Goal: Information Seeking & Learning: Learn about a topic

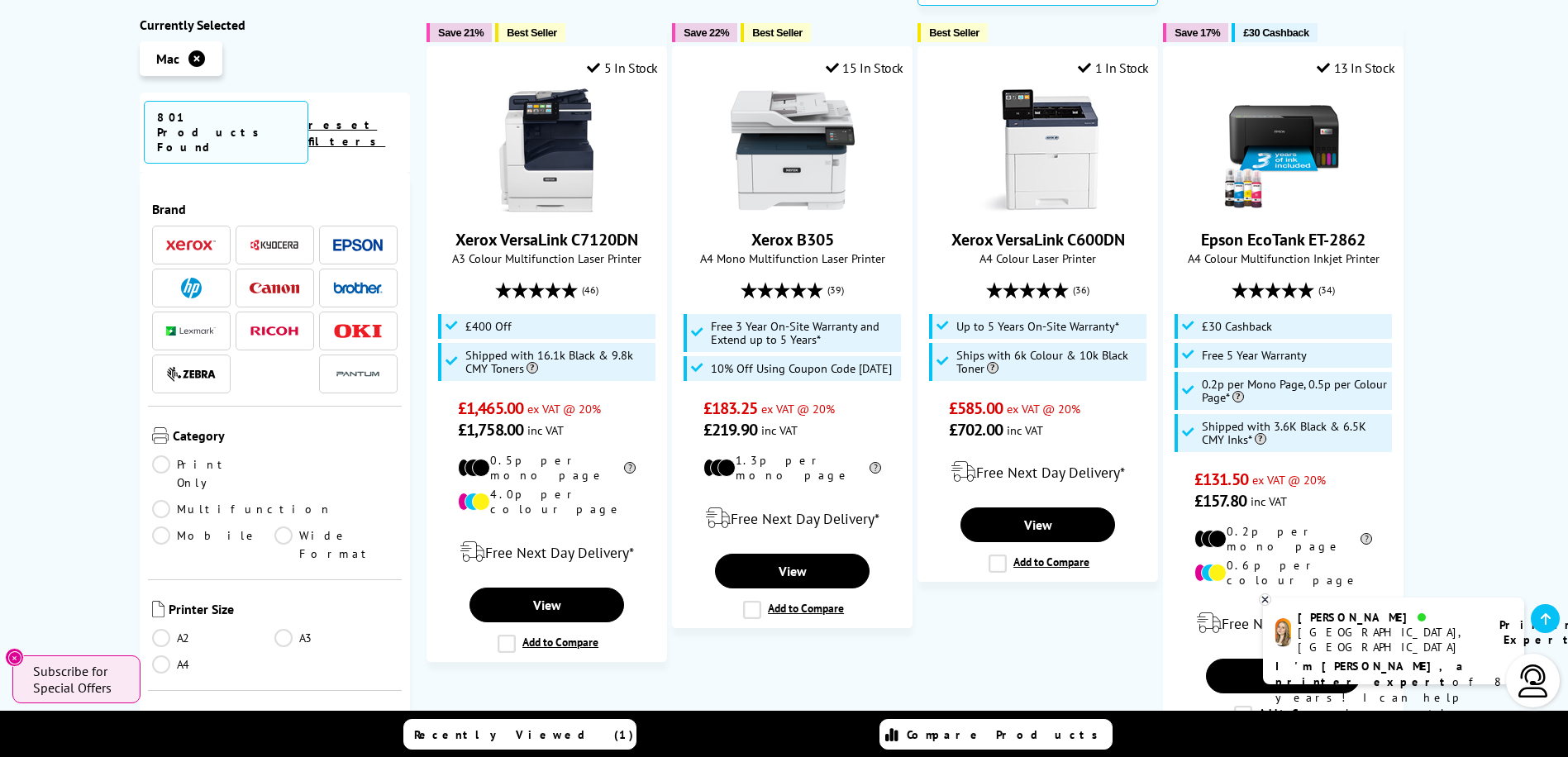
scroll to position [1158, 0]
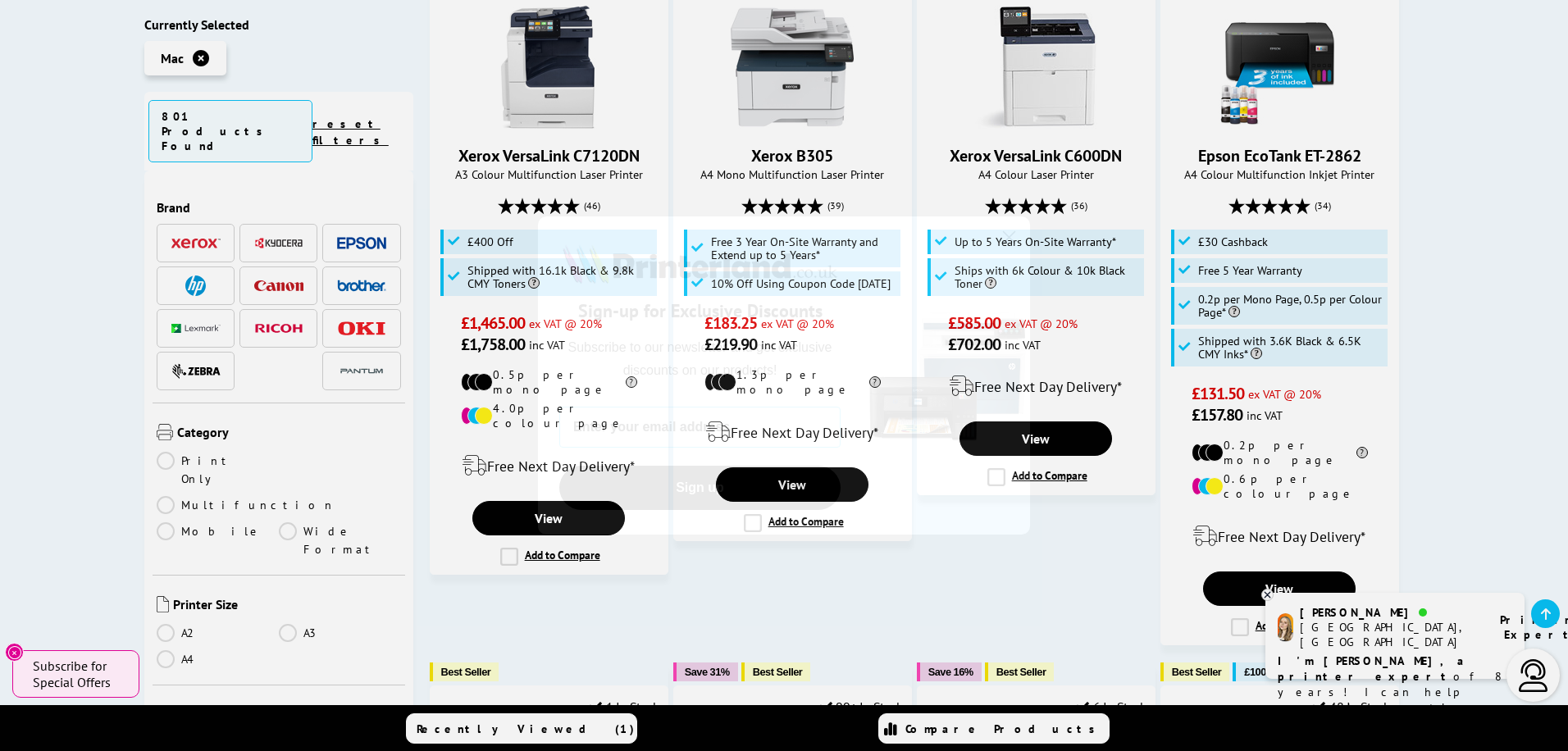
click at [1006, 234] on icon "Close dialog" at bounding box center [1010, 237] width 12 height 12
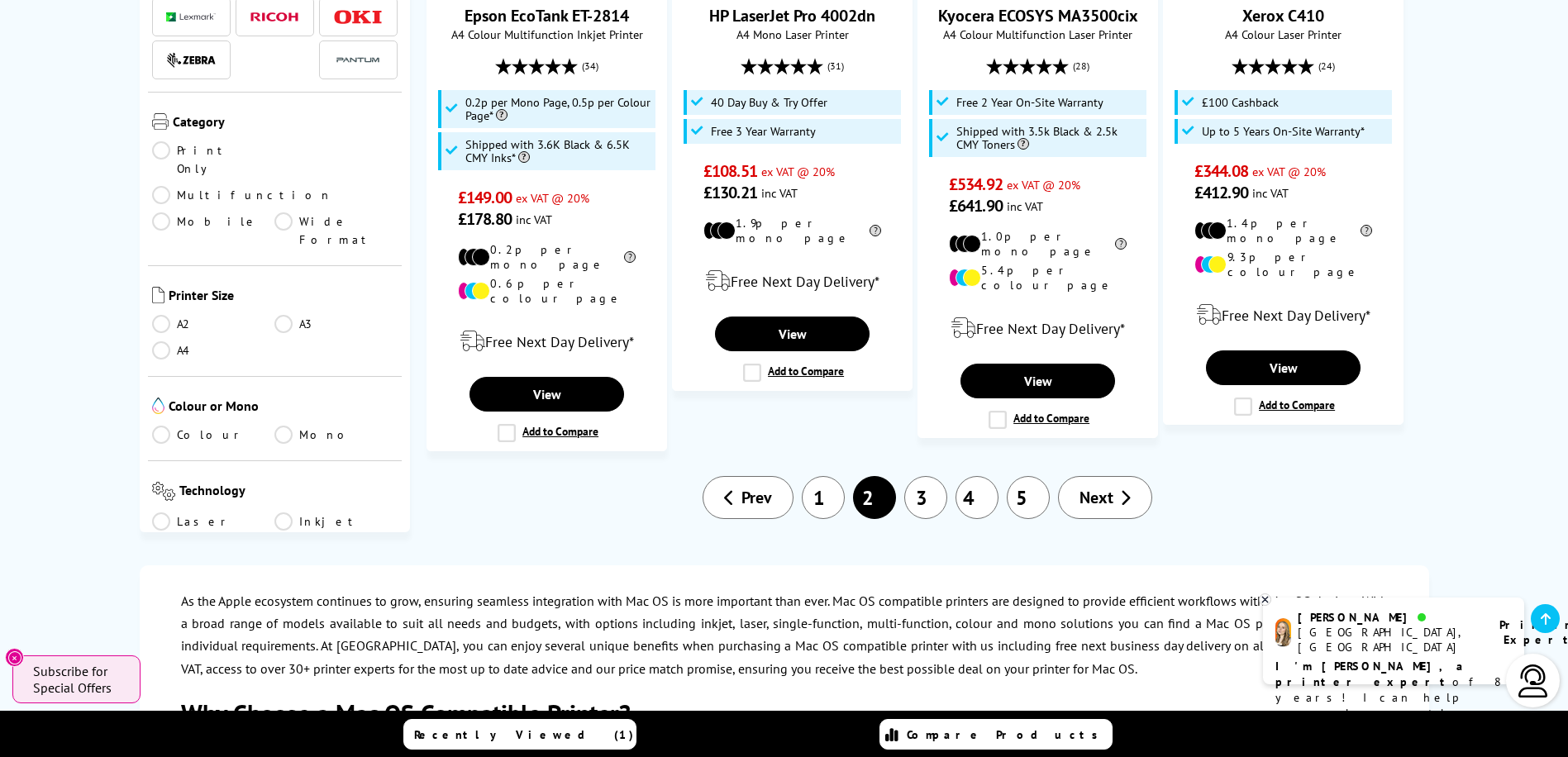
scroll to position [2067, 0]
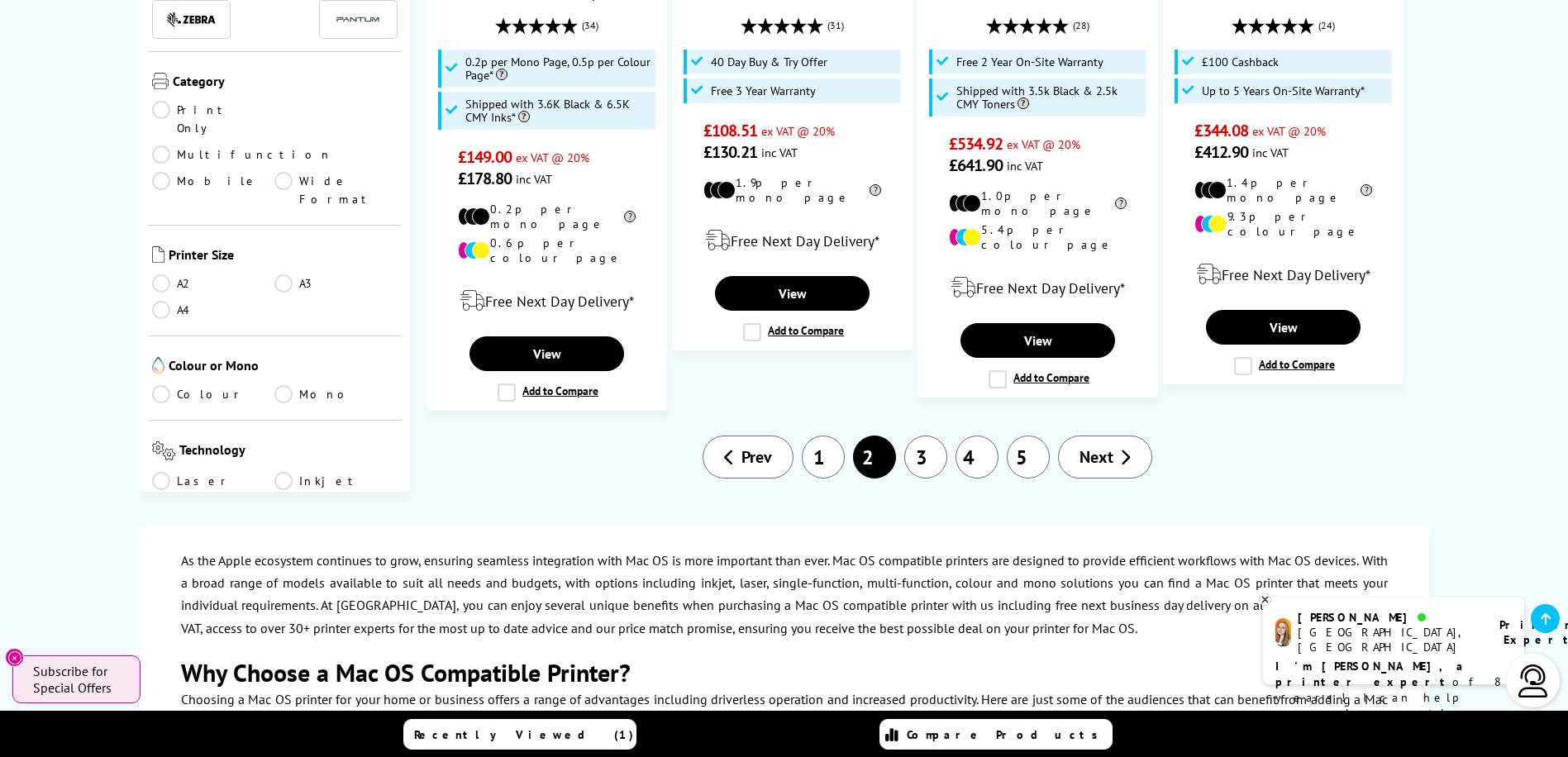
click at [1100, 447] on span "Next" at bounding box center [1096, 457] width 34 height 21
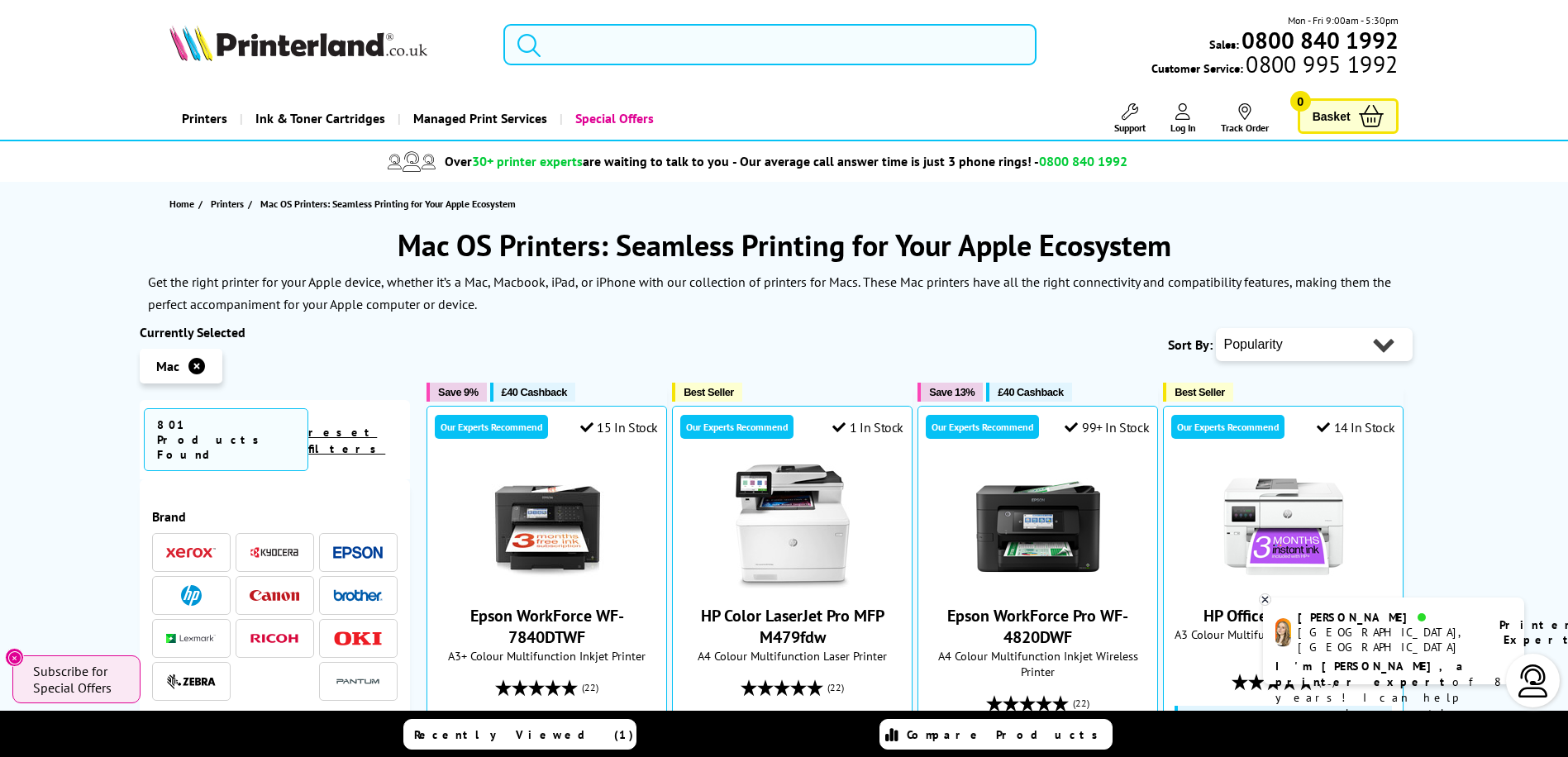
click at [695, 41] on input "search" at bounding box center [770, 44] width 533 height 41
